Goal: Find specific page/section: Find specific page/section

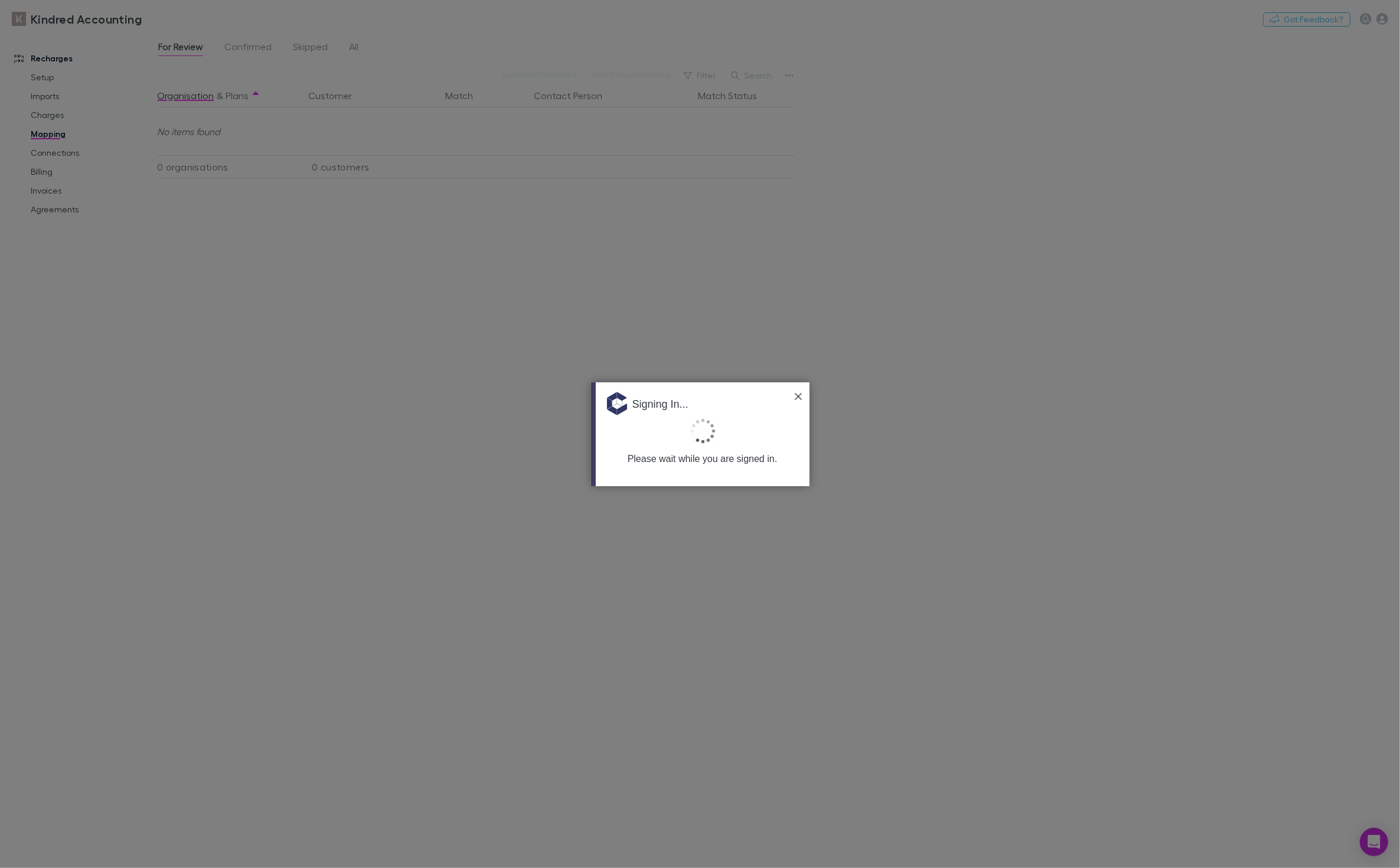
click at [798, 397] on img at bounding box center [797, 396] width 7 height 7
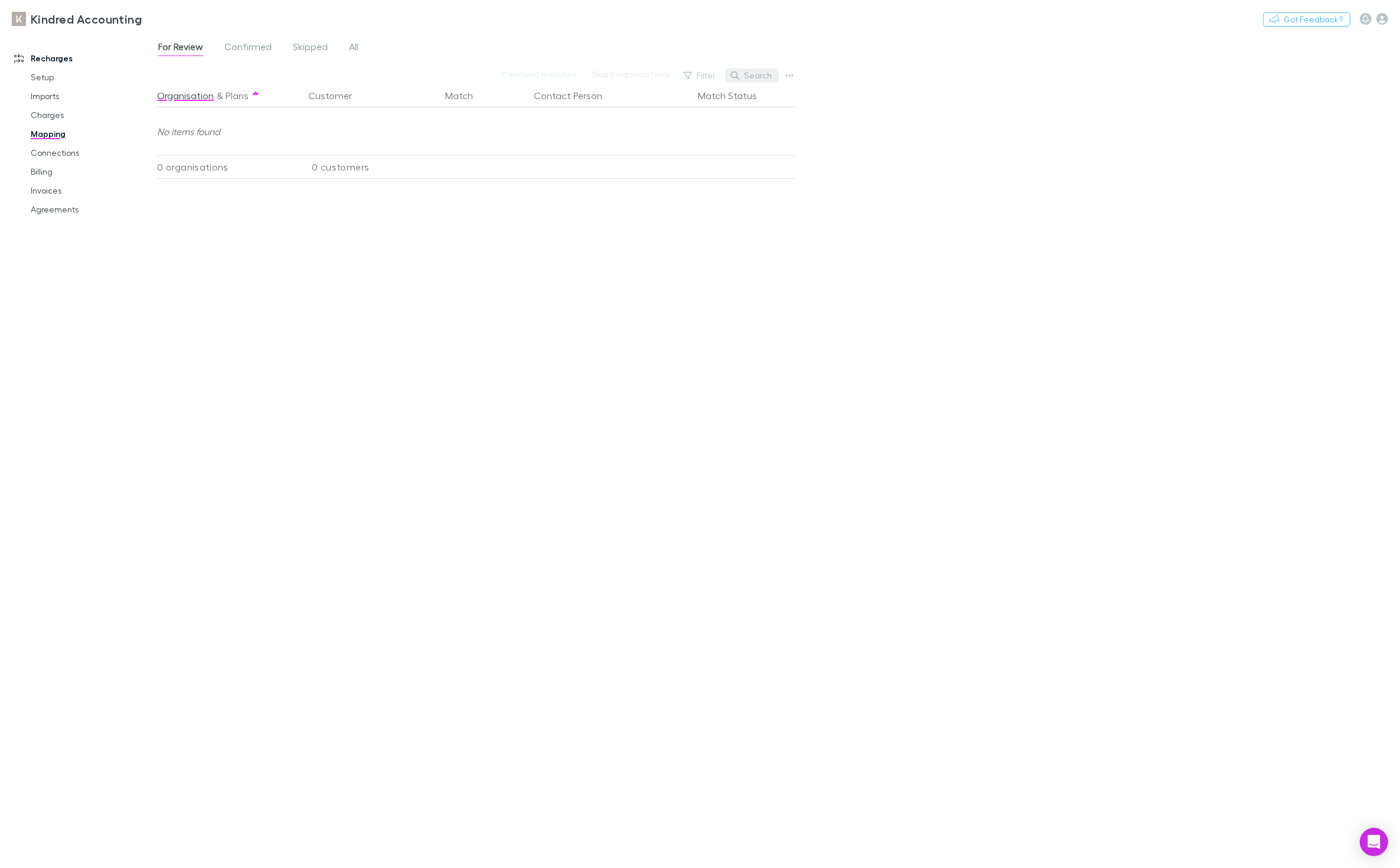
click at [764, 75] on button "Search" at bounding box center [752, 75] width 53 height 14
click at [773, 73] on icon at bounding box center [772, 75] width 9 height 9
click at [778, 67] on div "For Review Confirmed Skipped All Confirm 0 matches Skip 0 organisations Filter …" at bounding box center [779, 450] width 1243 height 835
click at [724, 96] on button "Match Status" at bounding box center [734, 96] width 73 height 24
click at [764, 73] on button "Search" at bounding box center [752, 75] width 53 height 14
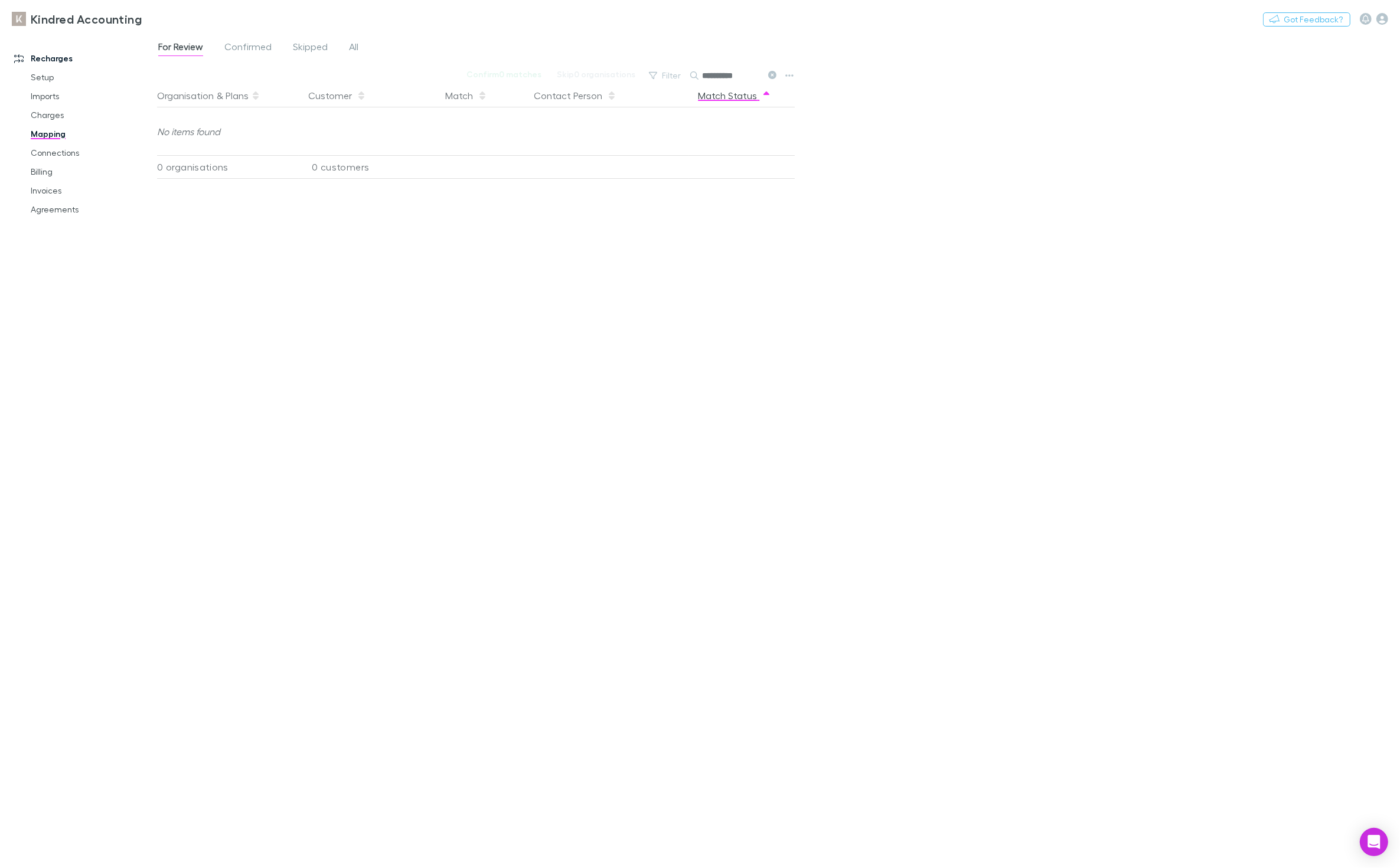
type input "**********"
click at [60, 206] on link "Agreements" at bounding box center [92, 210] width 147 height 19
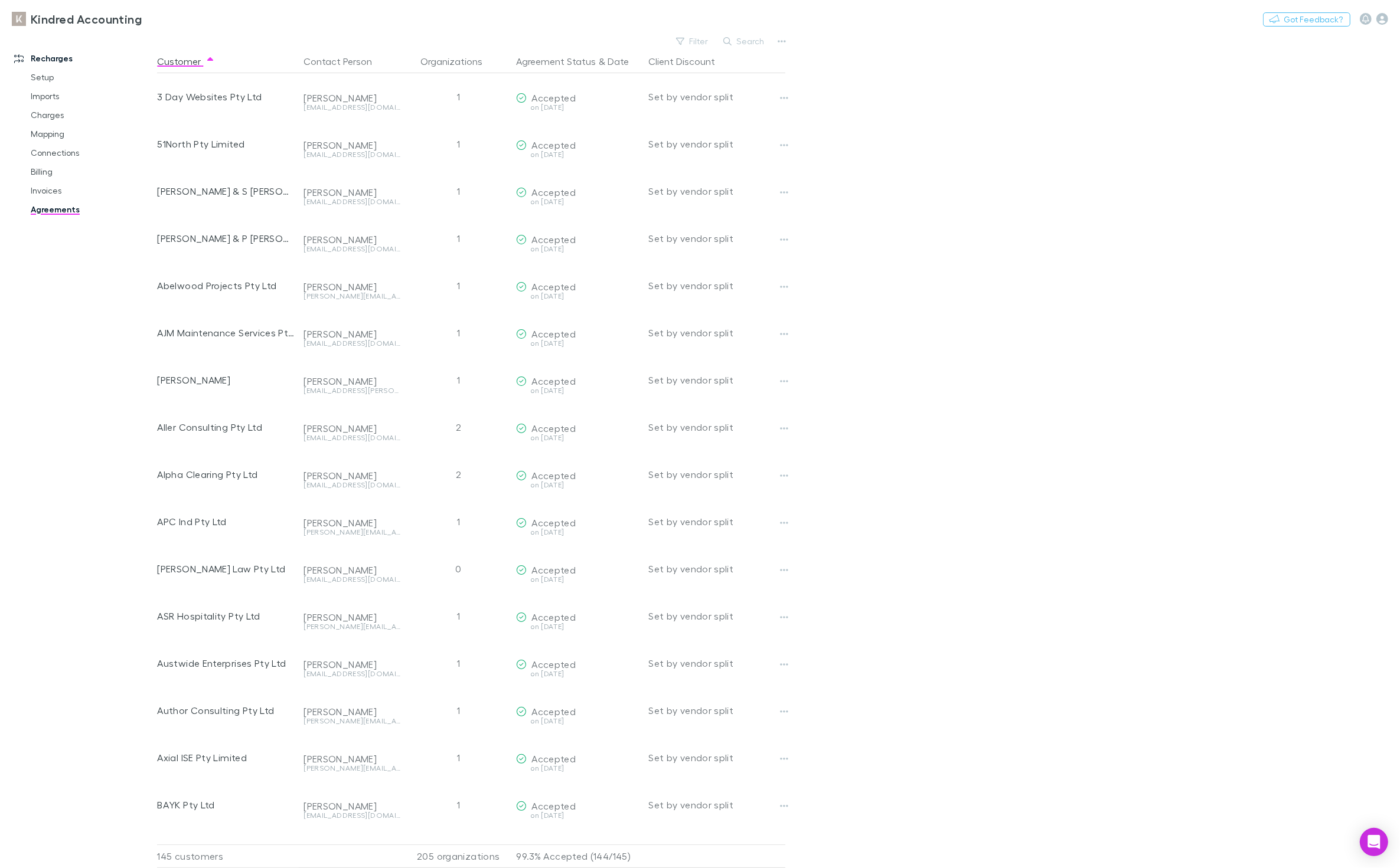
click at [747, 44] on button "Search" at bounding box center [744, 42] width 53 height 14
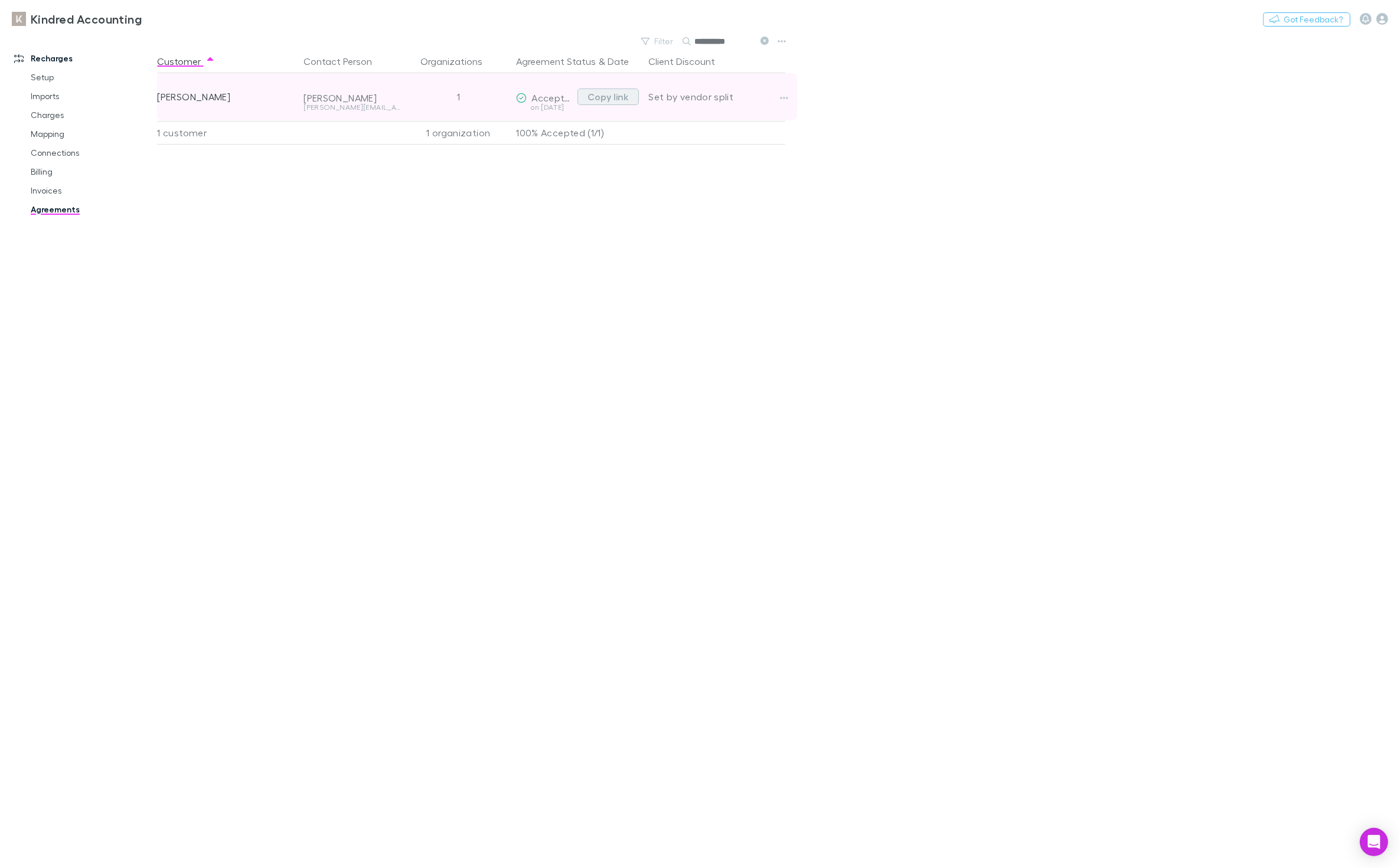
type input "**********"
drag, startPoint x: 610, startPoint y: 99, endPoint x: 635, endPoint y: 97, distance: 25.1
click at [610, 101] on button "Copy link" at bounding box center [608, 97] width 61 height 16
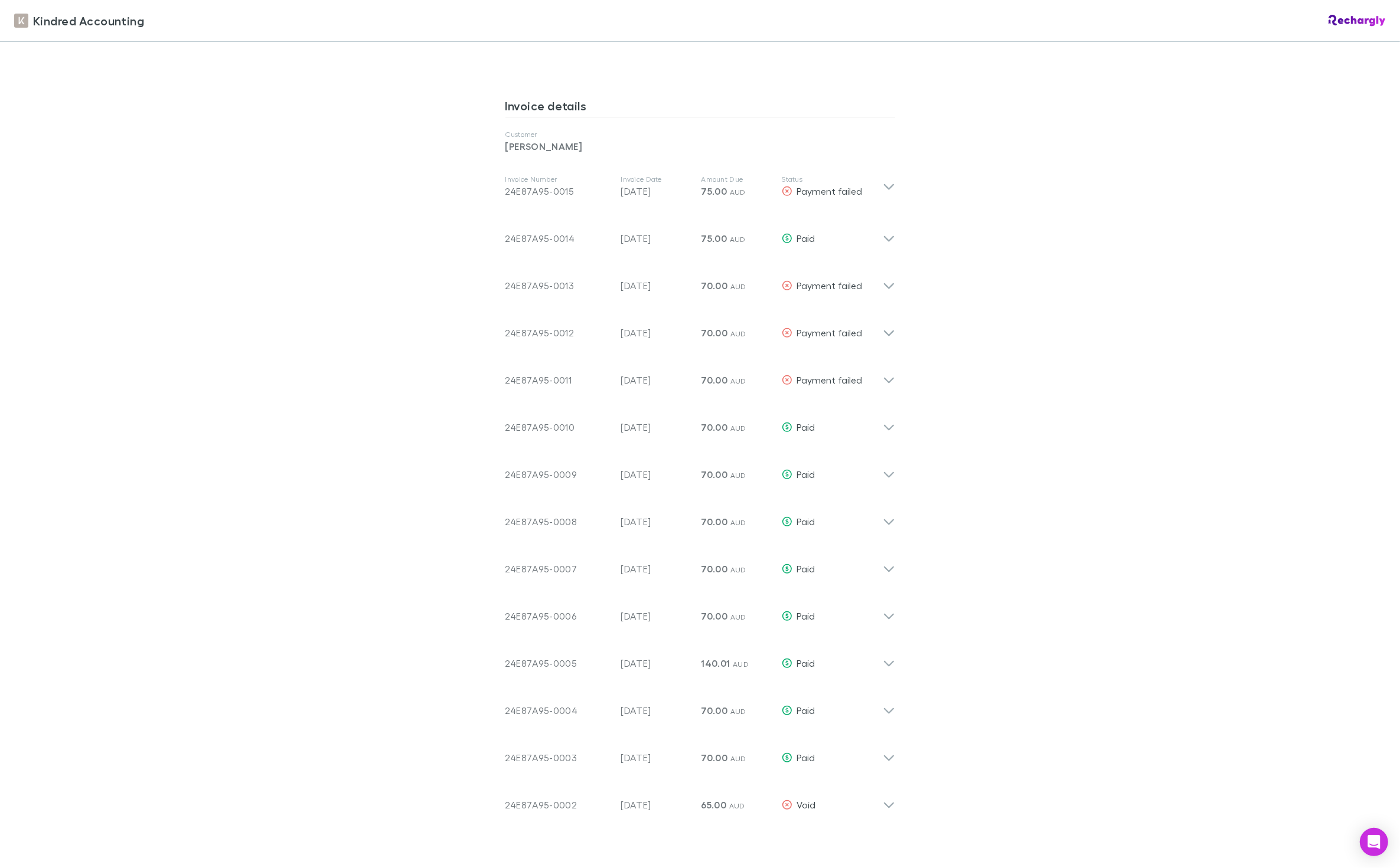
scroll to position [580, 0]
